Goal: Find specific page/section: Find specific page/section

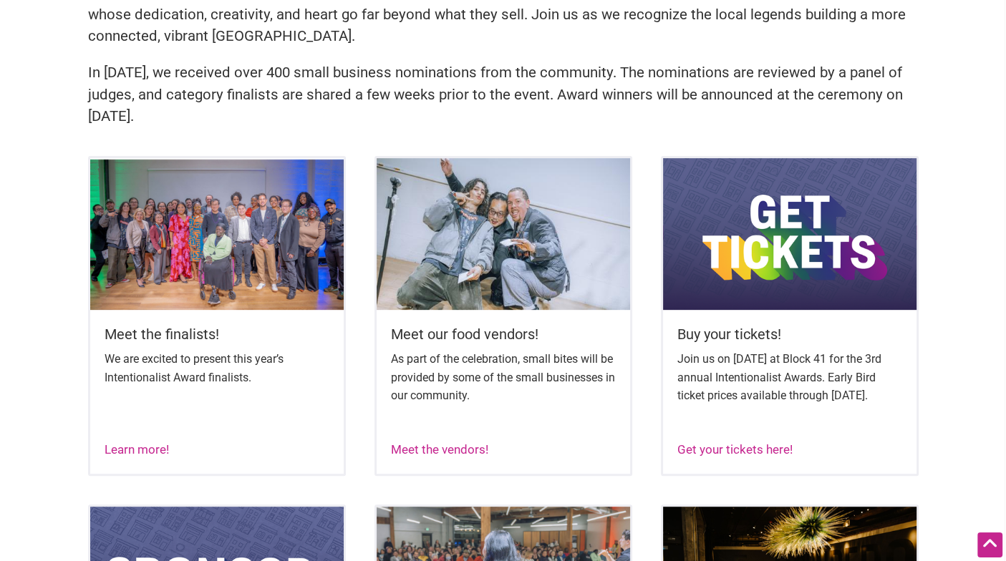
scroll to position [461, 0]
click at [195, 278] on img at bounding box center [216, 234] width 253 height 152
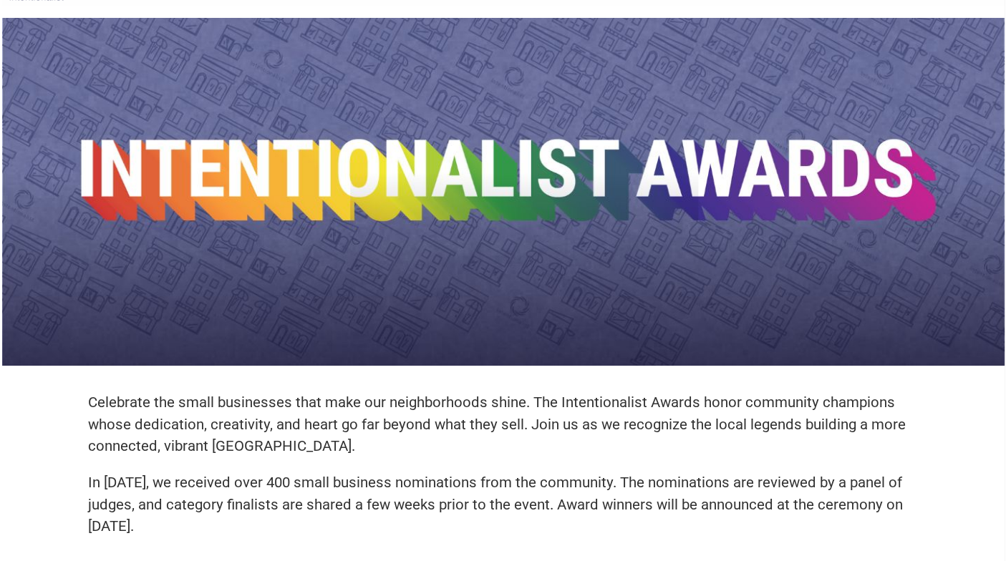
scroll to position [0, 0]
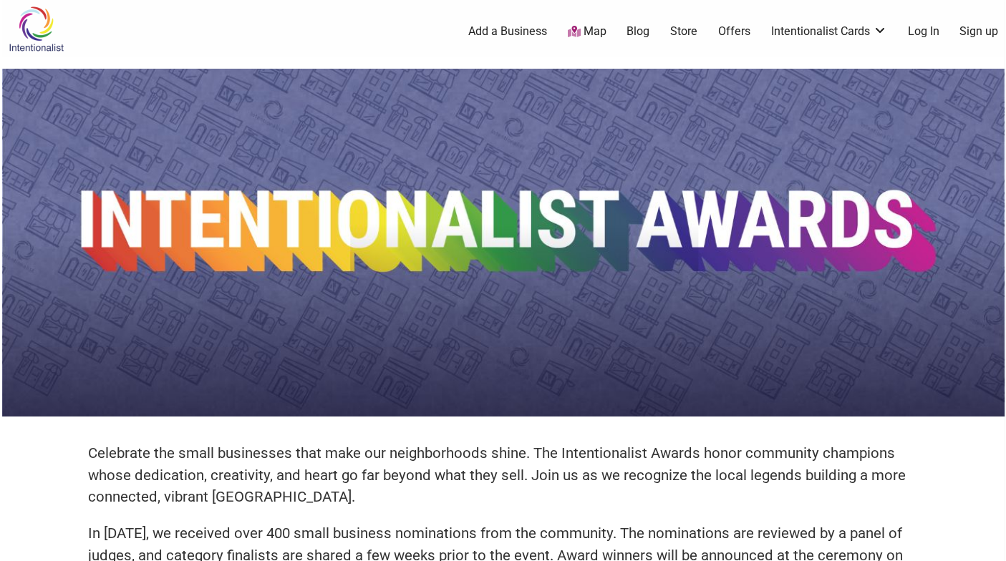
click at [32, 37] on img at bounding box center [36, 29] width 68 height 47
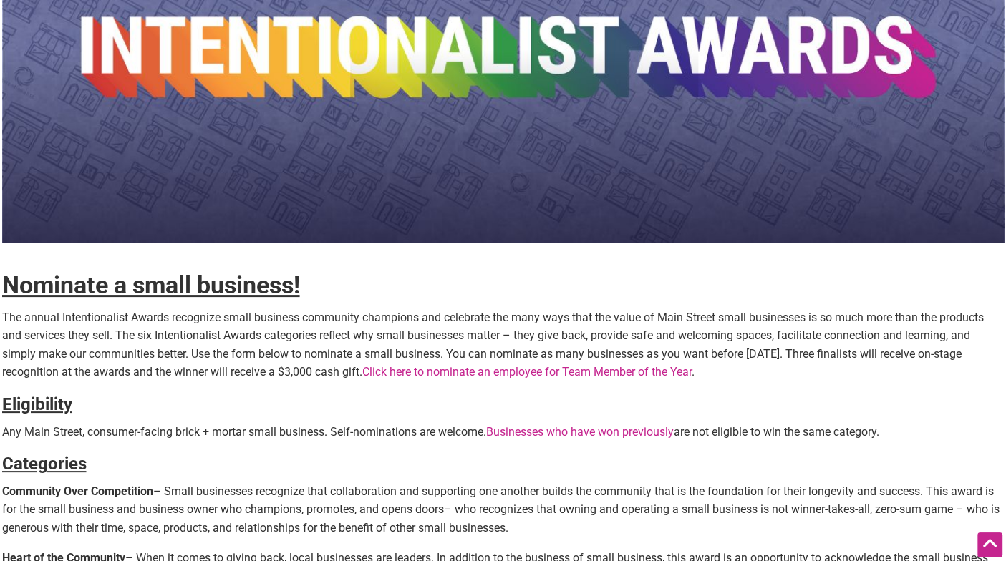
scroll to position [180, 0]
